Goal: Task Accomplishment & Management: Manage account settings

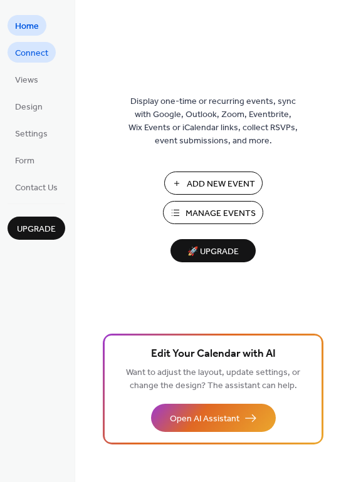
click at [16, 48] on span "Connect" at bounding box center [31, 53] width 33 height 13
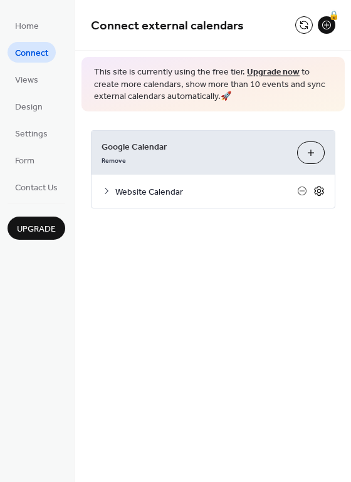
click at [321, 190] on icon at bounding box center [318, 190] width 11 height 11
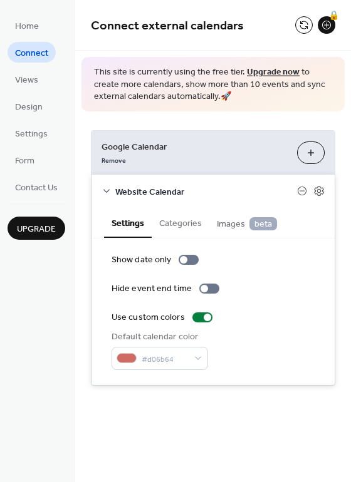
click at [100, 190] on div "Website Calendar" at bounding box center [212, 191] width 243 height 33
click at [115, 190] on span "Website Calendar" at bounding box center [206, 191] width 182 height 13
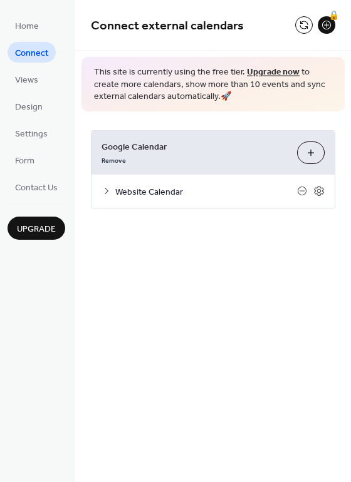
click at [39, 226] on span "Upgrade" at bounding box center [36, 229] width 39 height 13
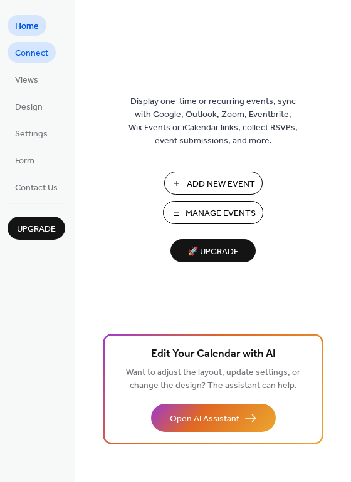
click at [35, 56] on span "Connect" at bounding box center [31, 53] width 33 height 13
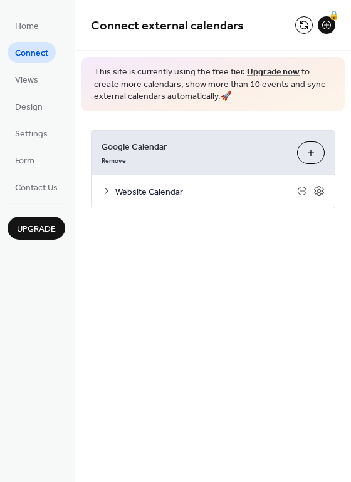
click at [108, 192] on icon at bounding box center [106, 191] width 10 height 10
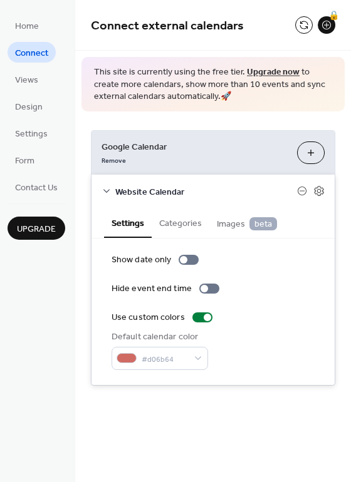
click at [327, 192] on div "Website Calendar" at bounding box center [212, 191] width 243 height 33
click at [322, 190] on icon at bounding box center [318, 190] width 11 height 11
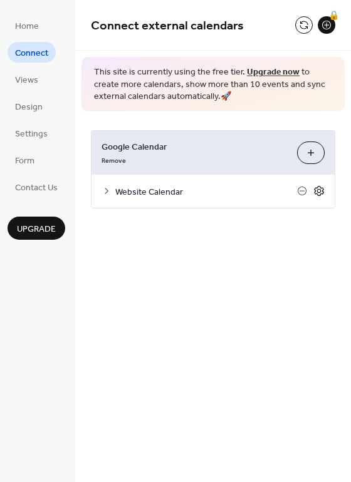
click at [322, 190] on icon at bounding box center [318, 190] width 11 height 11
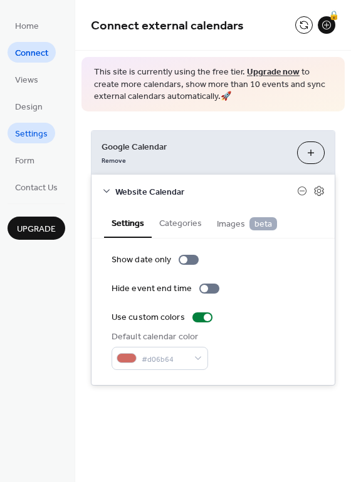
click at [36, 131] on span "Settings" at bounding box center [31, 134] width 33 height 13
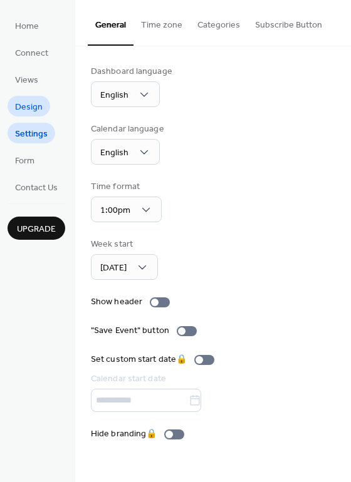
click at [37, 113] on span "Design" at bounding box center [29, 107] width 28 height 13
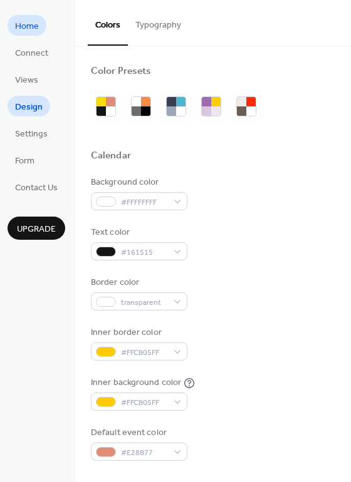
click at [33, 30] on span "Home" at bounding box center [27, 26] width 24 height 13
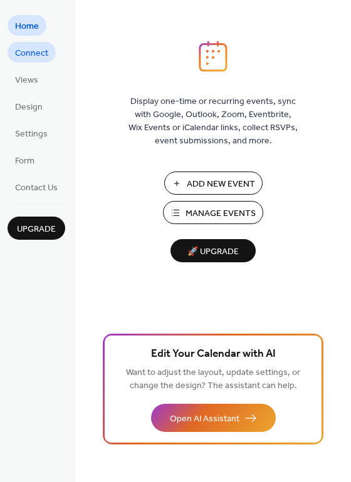
click at [33, 58] on span "Connect" at bounding box center [31, 53] width 33 height 13
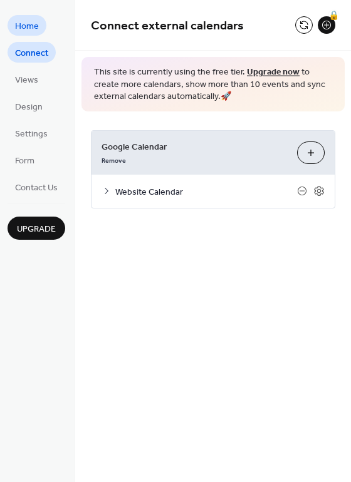
click at [31, 29] on span "Home" at bounding box center [27, 26] width 24 height 13
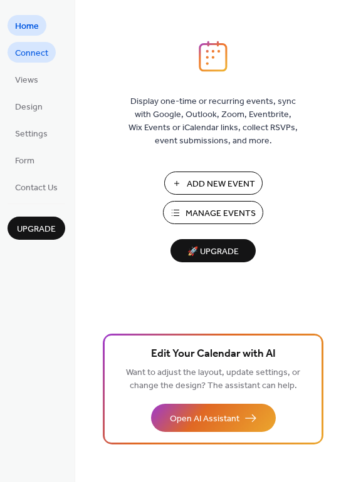
click at [31, 47] on span "Connect" at bounding box center [31, 53] width 33 height 13
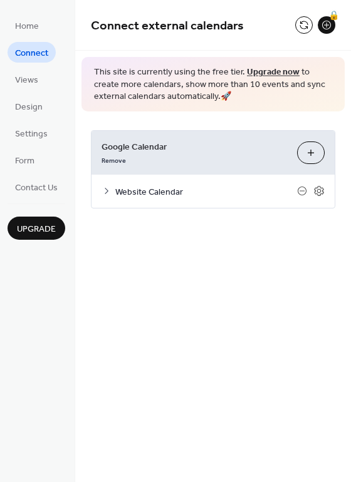
click at [152, 141] on span "Google Calendar" at bounding box center [193, 146] width 185 height 13
click at [144, 191] on span "Website Calendar" at bounding box center [206, 191] width 182 height 13
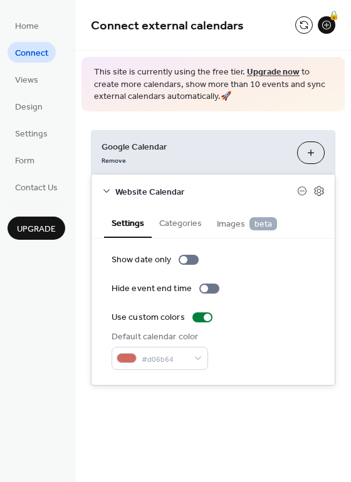
click at [197, 228] on button "Categories" at bounding box center [181, 222] width 58 height 29
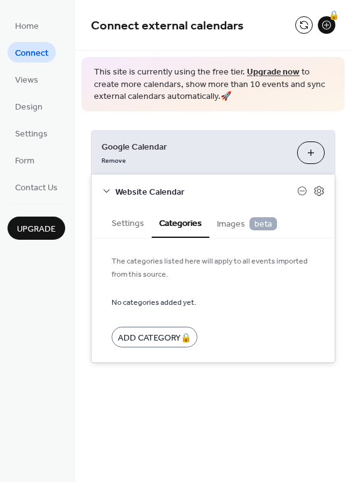
click at [222, 229] on span "Images beta" at bounding box center [247, 224] width 60 height 14
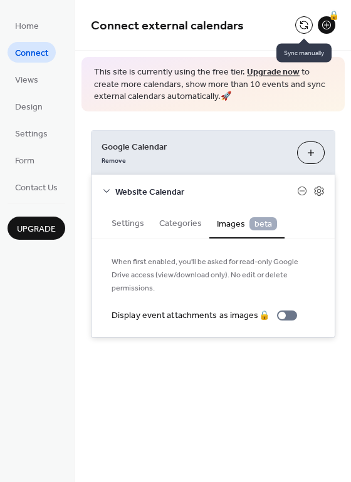
click at [307, 21] on button at bounding box center [304, 25] width 18 height 18
click at [116, 227] on button "Settings" at bounding box center [128, 222] width 48 height 29
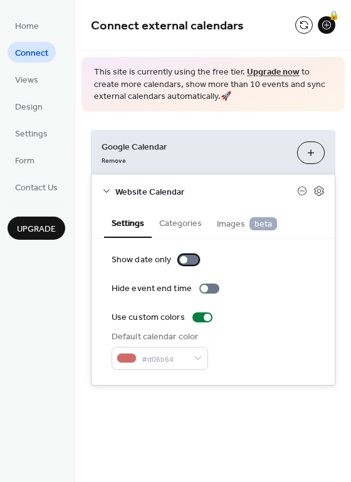
click at [180, 258] on div at bounding box center [184, 260] width 8 height 8
click at [187, 260] on div at bounding box center [188, 260] width 20 height 10
click at [322, 193] on icon at bounding box center [318, 191] width 9 height 10
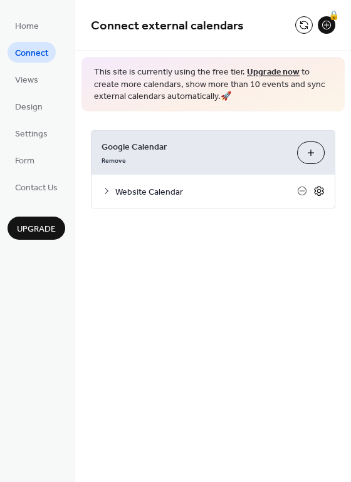
click at [322, 193] on icon at bounding box center [318, 191] width 9 height 10
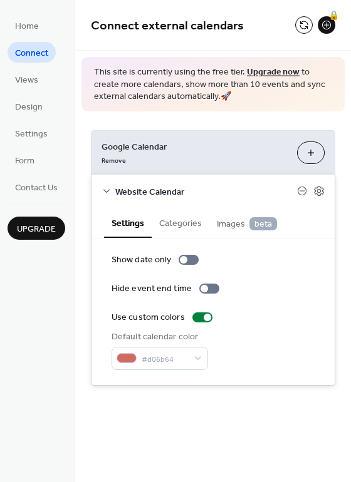
click at [19, 68] on ul "Home Connect Views Design Settings Form Contact Us" at bounding box center [37, 106] width 58 height 182
click at [22, 75] on span "Views" at bounding box center [26, 80] width 23 height 13
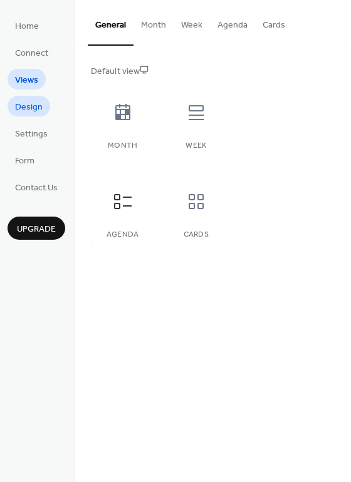
click at [26, 108] on span "Design" at bounding box center [29, 107] width 28 height 13
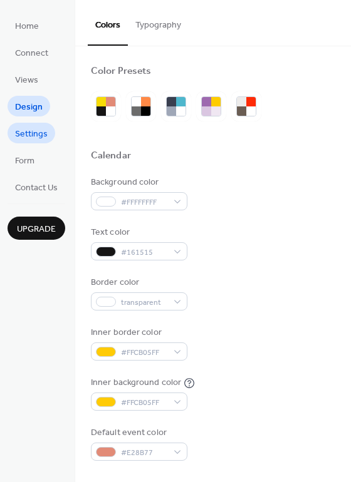
click at [26, 131] on span "Settings" at bounding box center [31, 134] width 33 height 13
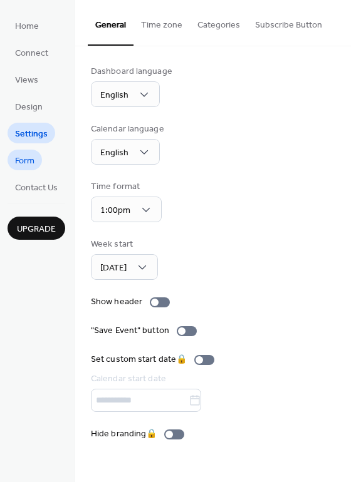
click at [28, 159] on span "Form" at bounding box center [24, 161] width 19 height 13
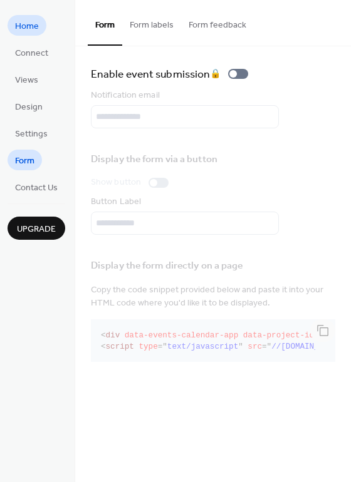
click at [36, 29] on span "Home" at bounding box center [27, 26] width 24 height 13
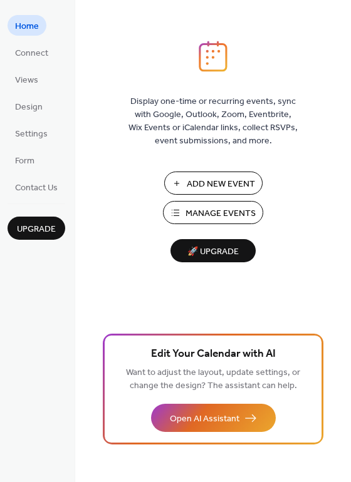
click at [233, 215] on span "Manage Events" at bounding box center [220, 213] width 70 height 13
click at [31, 51] on span "Connect" at bounding box center [31, 53] width 33 height 13
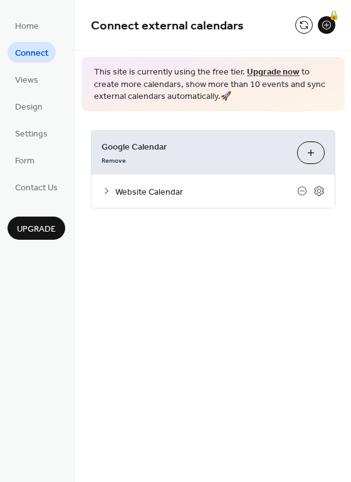
click at [297, 147] on div "Choose Calendars" at bounding box center [311, 153] width 28 height 23
click at [309, 153] on button "Choose Calendars" at bounding box center [311, 153] width 28 height 23
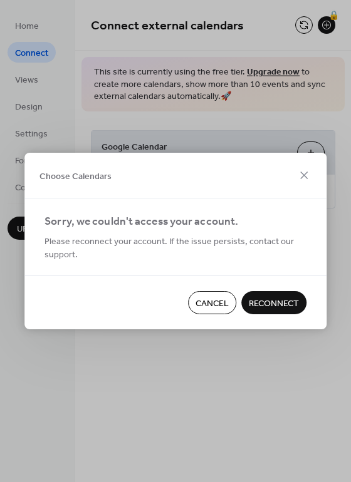
click at [262, 308] on span "Reconnect" at bounding box center [274, 303] width 50 height 13
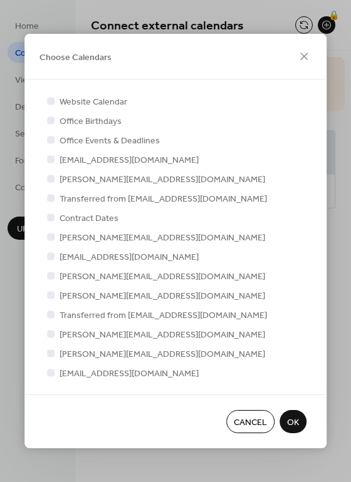
click at [293, 423] on span "OK" at bounding box center [293, 422] width 12 height 13
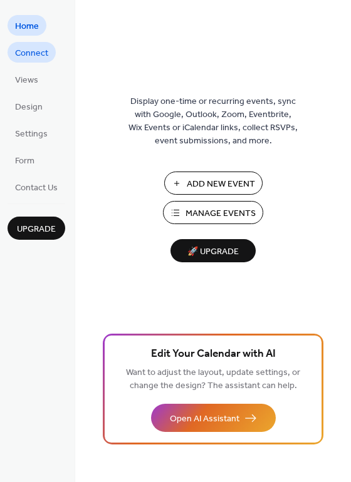
click at [45, 55] on span "Connect" at bounding box center [31, 53] width 33 height 13
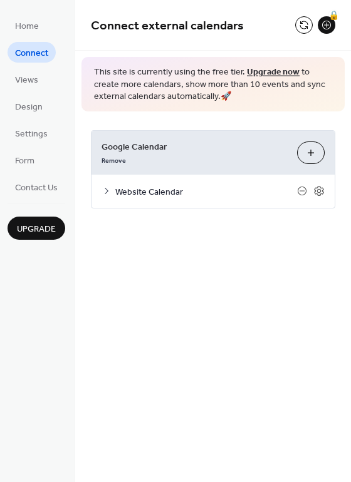
click at [45, 55] on span "Connect" at bounding box center [31, 53] width 33 height 13
click at [301, 26] on button at bounding box center [304, 25] width 18 height 18
click at [301, 26] on div at bounding box center [304, 25] width 18 height 18
click at [301, 26] on button at bounding box center [304, 25] width 18 height 18
